Goal: Task Accomplishment & Management: Complete application form

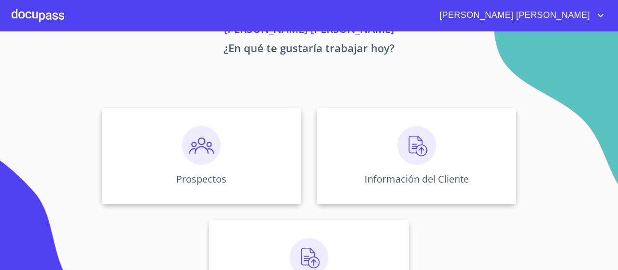
scroll to position [59, 0]
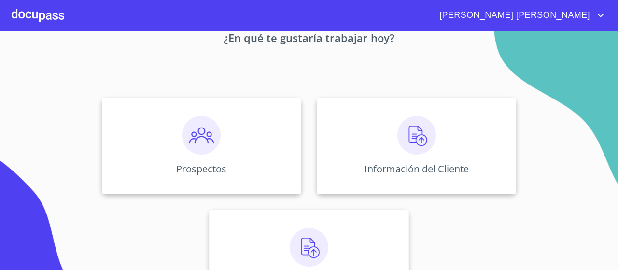
click at [394, 143] on div "Información del Cliente" at bounding box center [417, 146] width 200 height 97
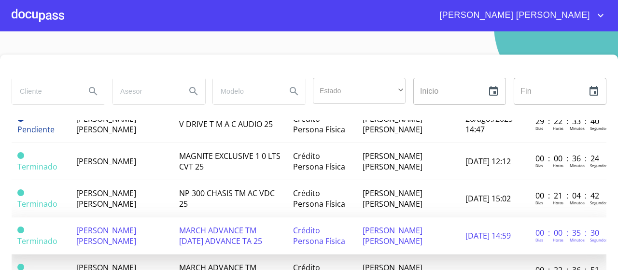
scroll to position [115, 0]
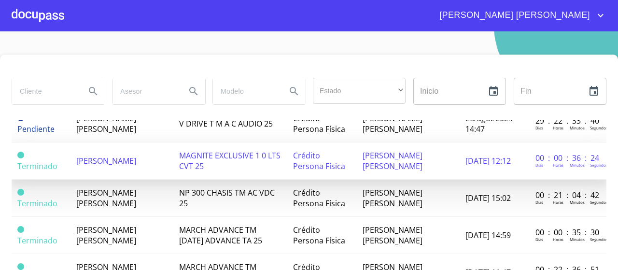
click at [117, 156] on span "[PERSON_NAME]" at bounding box center [106, 161] width 60 height 11
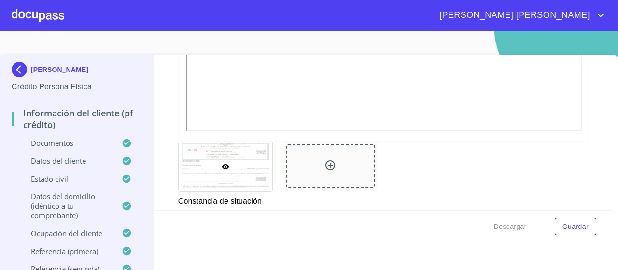
scroll to position [2833, 0]
click at [540, 182] on div "Constancia de situación fiscal" at bounding box center [383, 179] width 422 height 89
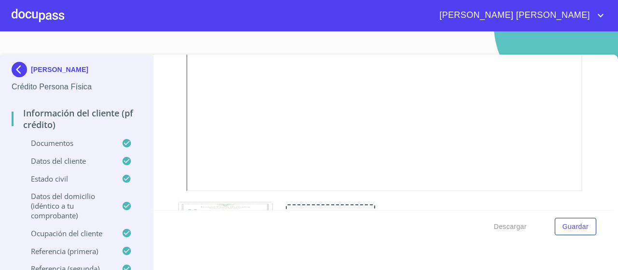
scroll to position [2779, 0]
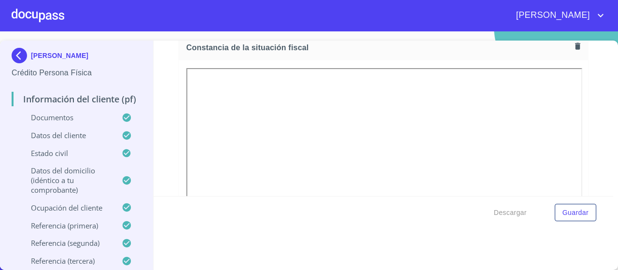
scroll to position [2842, 0]
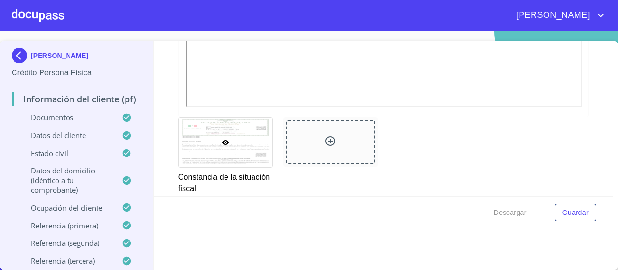
click at [342, 143] on div at bounding box center [330, 142] width 89 height 44
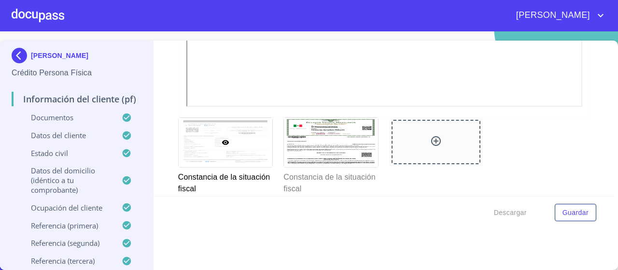
click at [539, 171] on div "Constancia de la situación fiscal Constancia de la situación fiscal" at bounding box center [383, 156] width 422 height 89
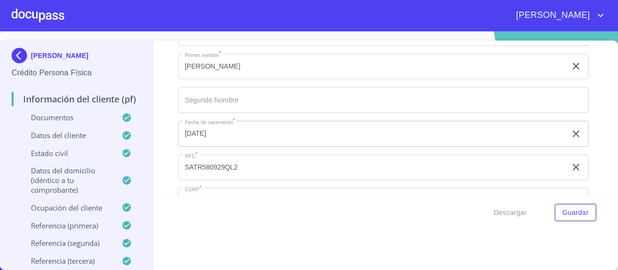
scroll to position [3107, 0]
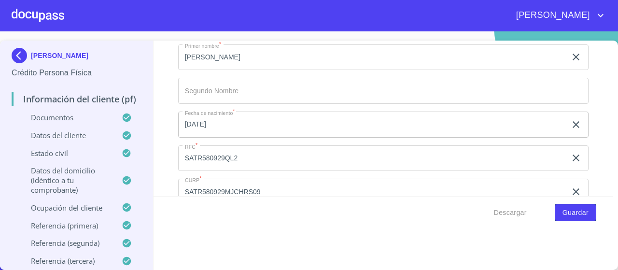
click at [580, 215] on span "Guardar" at bounding box center [576, 213] width 26 height 12
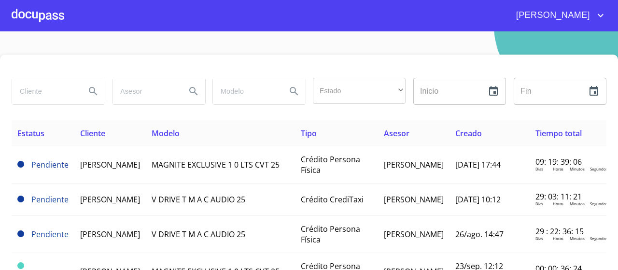
click at [43, 22] on div at bounding box center [38, 15] width 53 height 31
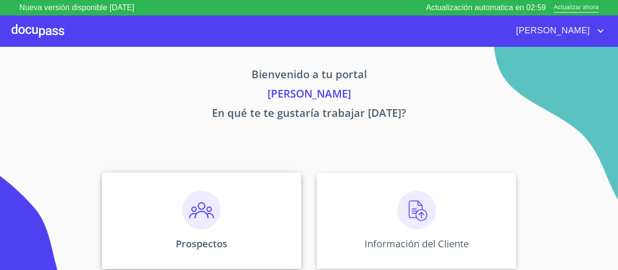
scroll to position [102, 0]
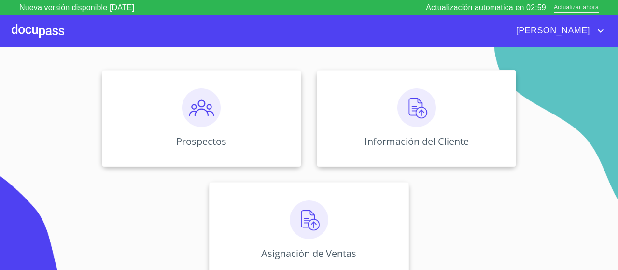
click at [578, 4] on span "Actualizar ahora" at bounding box center [576, 8] width 45 height 10
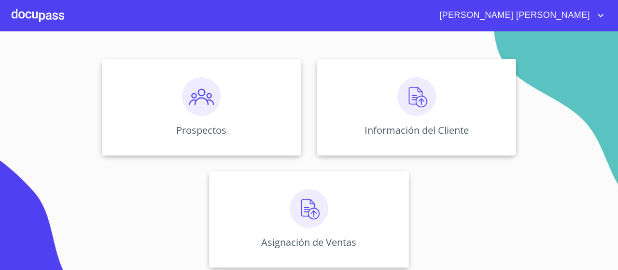
scroll to position [102, 0]
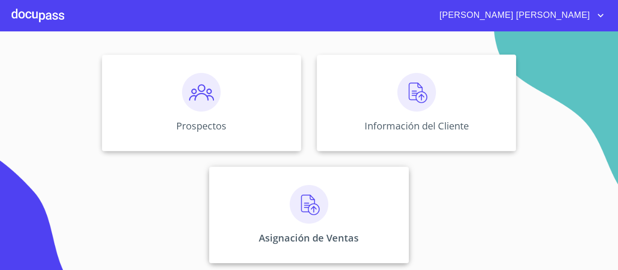
click at [317, 216] on img at bounding box center [309, 204] width 39 height 39
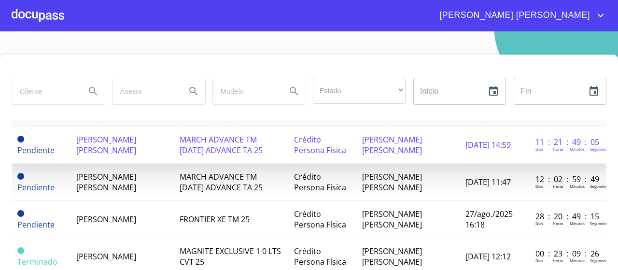
scroll to position [113, 0]
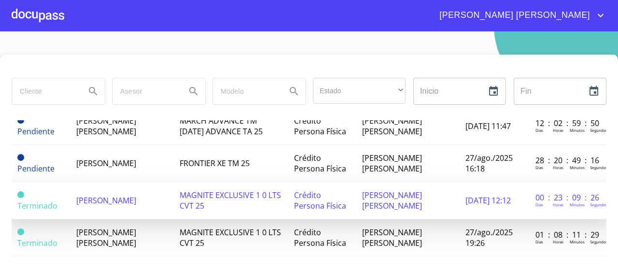
click at [114, 202] on td "[PERSON_NAME]" at bounding box center [122, 200] width 103 height 37
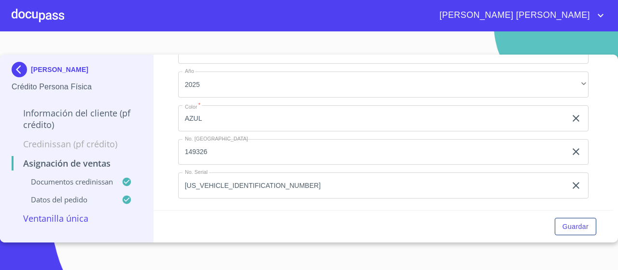
scroll to position [759, 0]
click at [580, 228] on span "Guardar" at bounding box center [576, 227] width 26 height 12
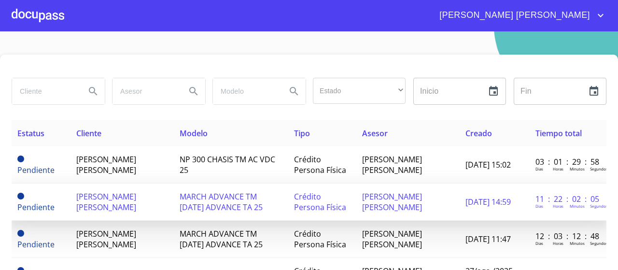
click at [457, 205] on td "[PERSON_NAME] [PERSON_NAME]" at bounding box center [408, 202] width 103 height 37
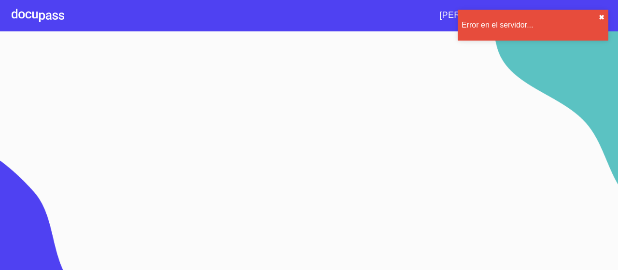
click at [604, 18] on button "✖︎" at bounding box center [602, 18] width 6 height 8
